Goal: Task Accomplishment & Management: Manage account settings

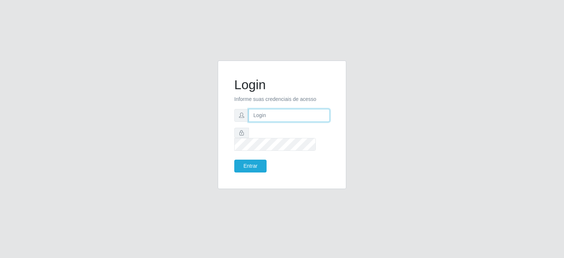
type input "[EMAIL_ADDRESS][DOMAIN_NAME]"
click at [242, 167] on div "Login Informe suas credenciais de acesso [EMAIL_ADDRESS][DOMAIN_NAME] Entrar" at bounding box center [282, 125] width 110 height 110
click at [244, 160] on button "Entrar" at bounding box center [250, 166] width 32 height 13
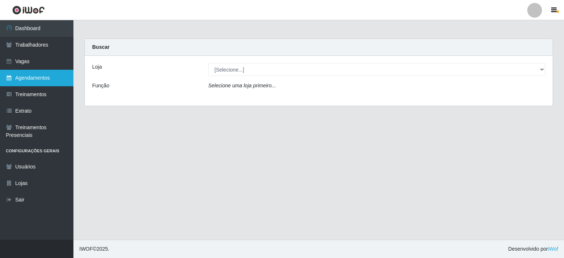
click at [25, 79] on link "Agendamentos" at bounding box center [36, 78] width 73 height 17
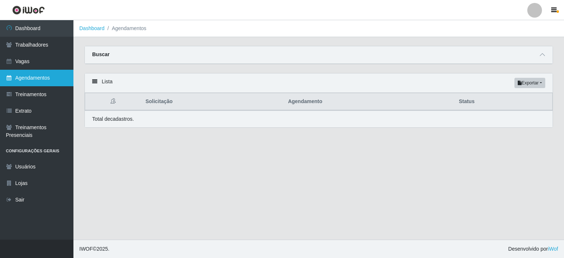
click at [30, 80] on link "Agendamentos" at bounding box center [36, 78] width 73 height 17
